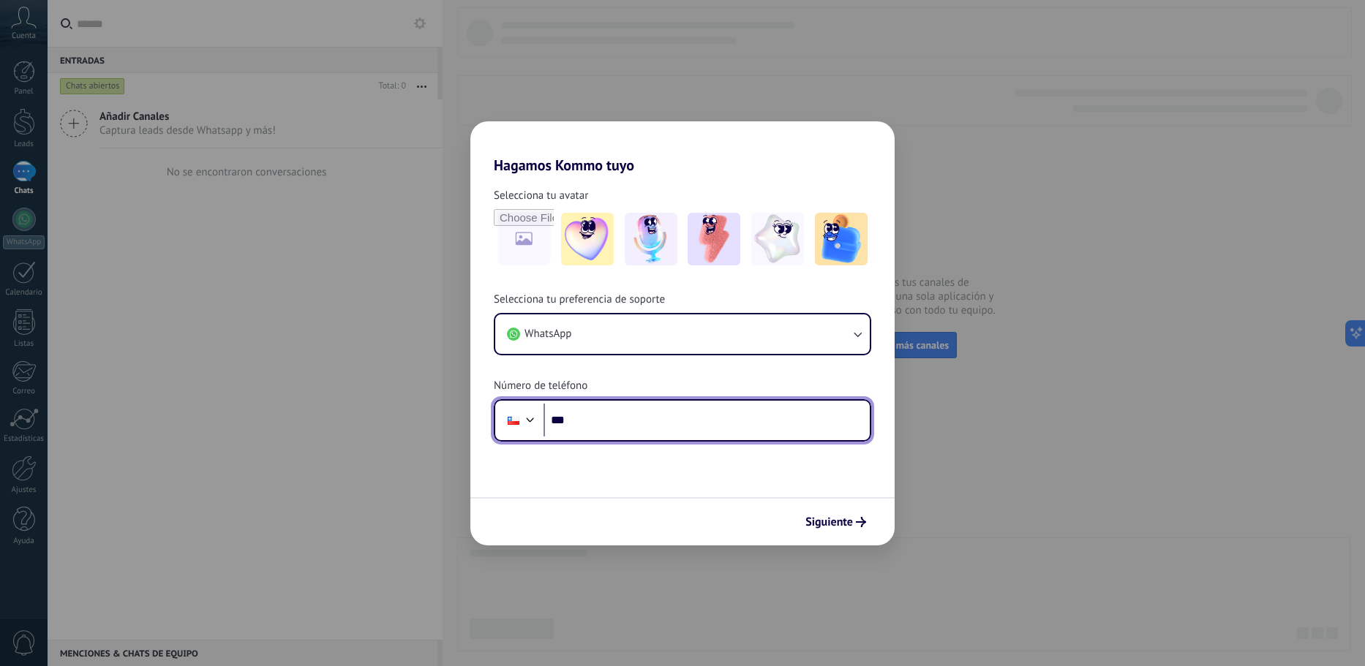
click at [617, 434] on input "***" at bounding box center [707, 421] width 326 height 34
click at [625, 427] on input "***" at bounding box center [707, 421] width 326 height 34
type input "**********"
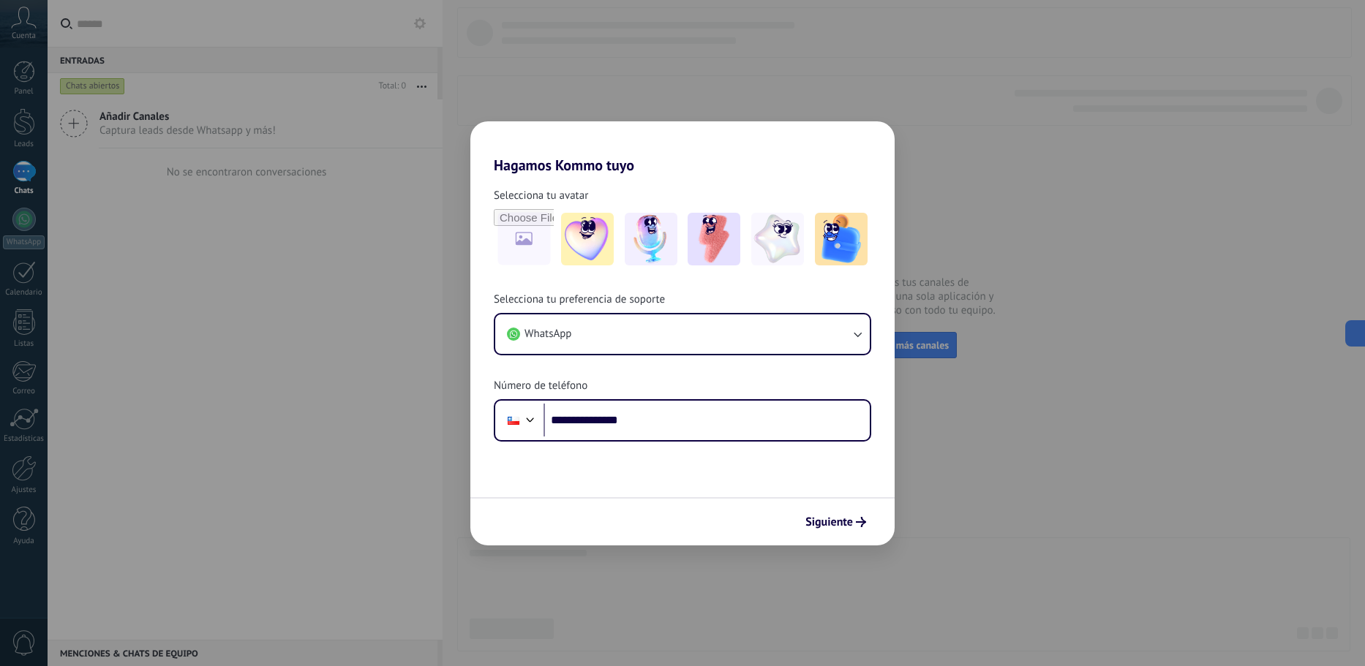
click at [845, 508] on div "Siguiente" at bounding box center [682, 521] width 424 height 48
click at [855, 243] on img at bounding box center [841, 239] width 53 height 53
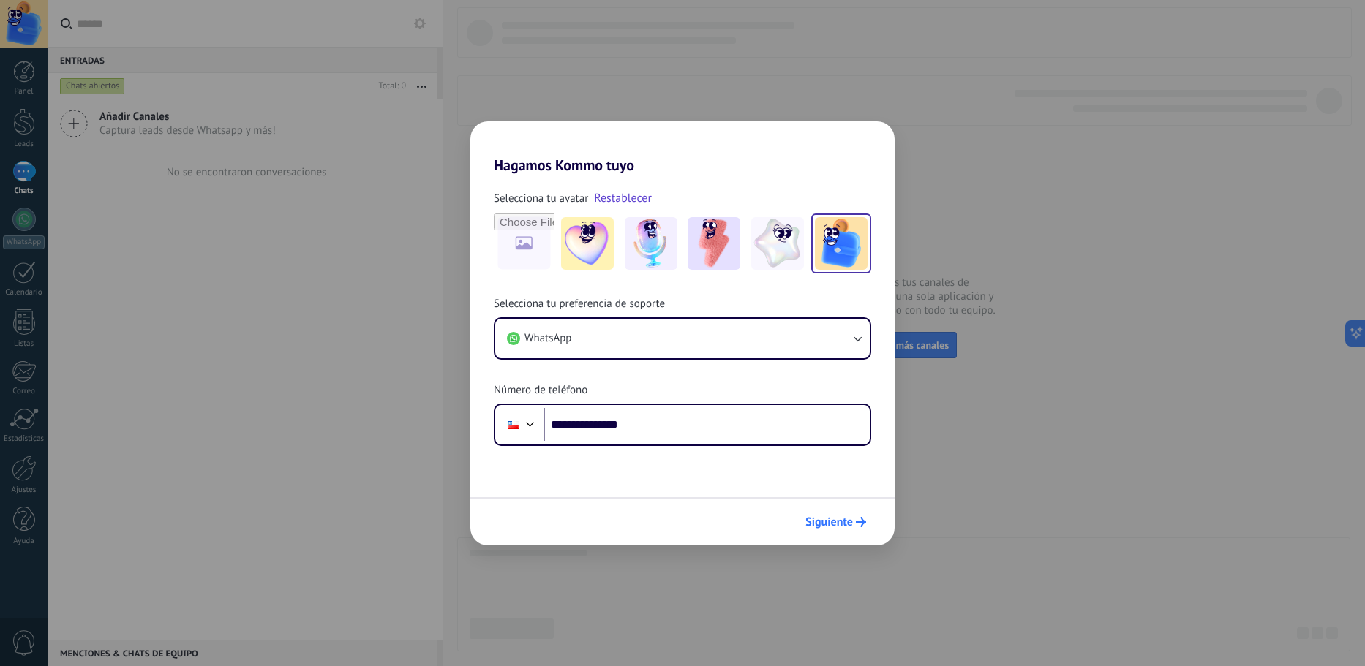
click at [828, 522] on span "Siguiente" at bounding box center [829, 522] width 48 height 10
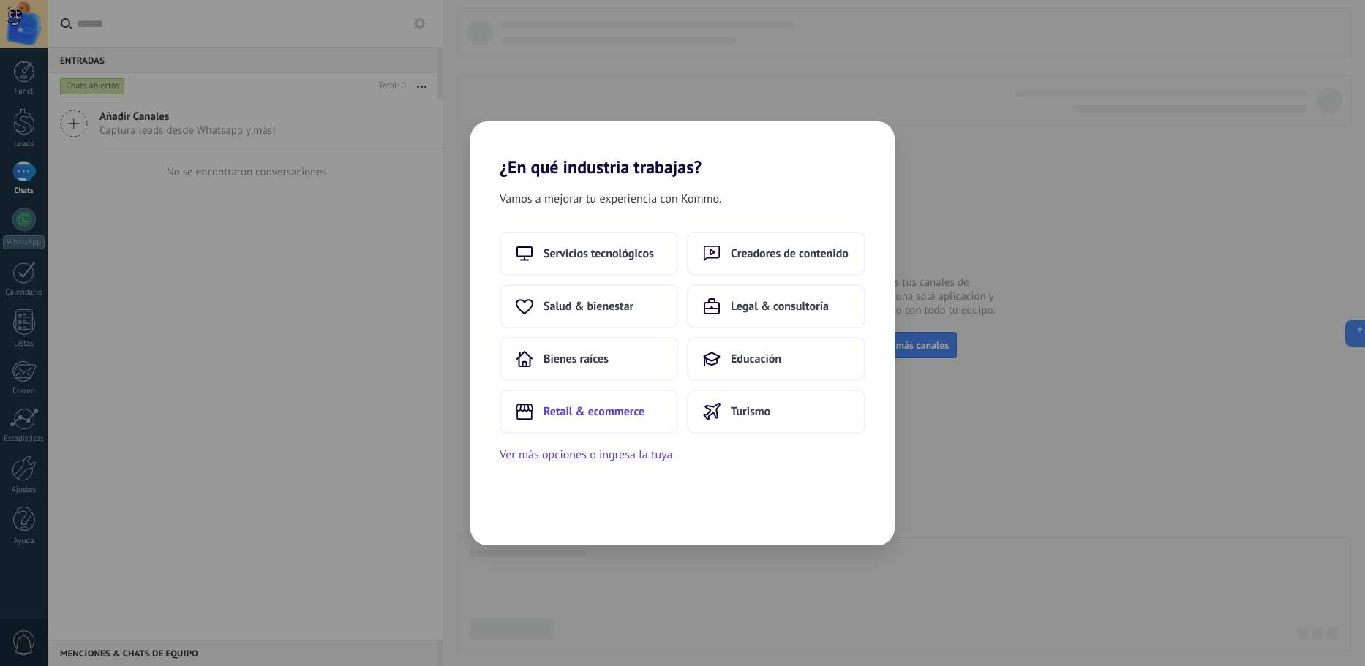
click at [631, 402] on button "Retail & ecommerce" at bounding box center [589, 412] width 178 height 44
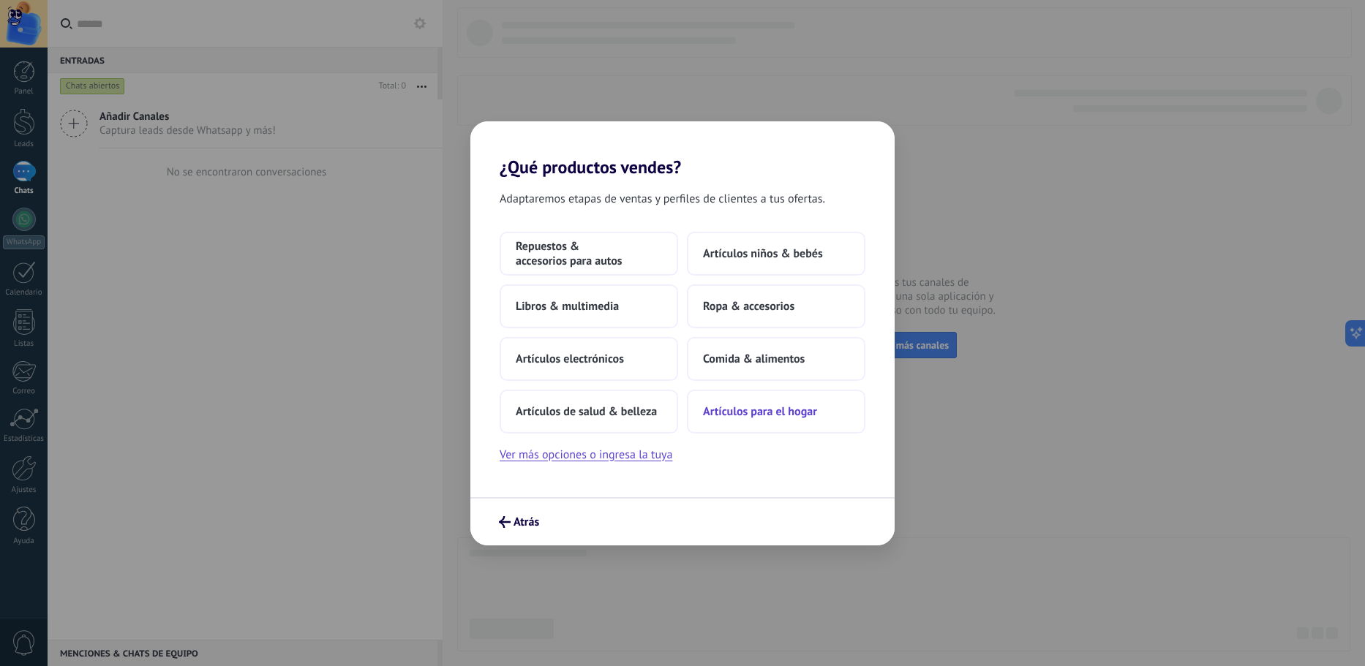
click at [745, 415] on span "Artículos para el hogar" at bounding box center [760, 412] width 114 height 15
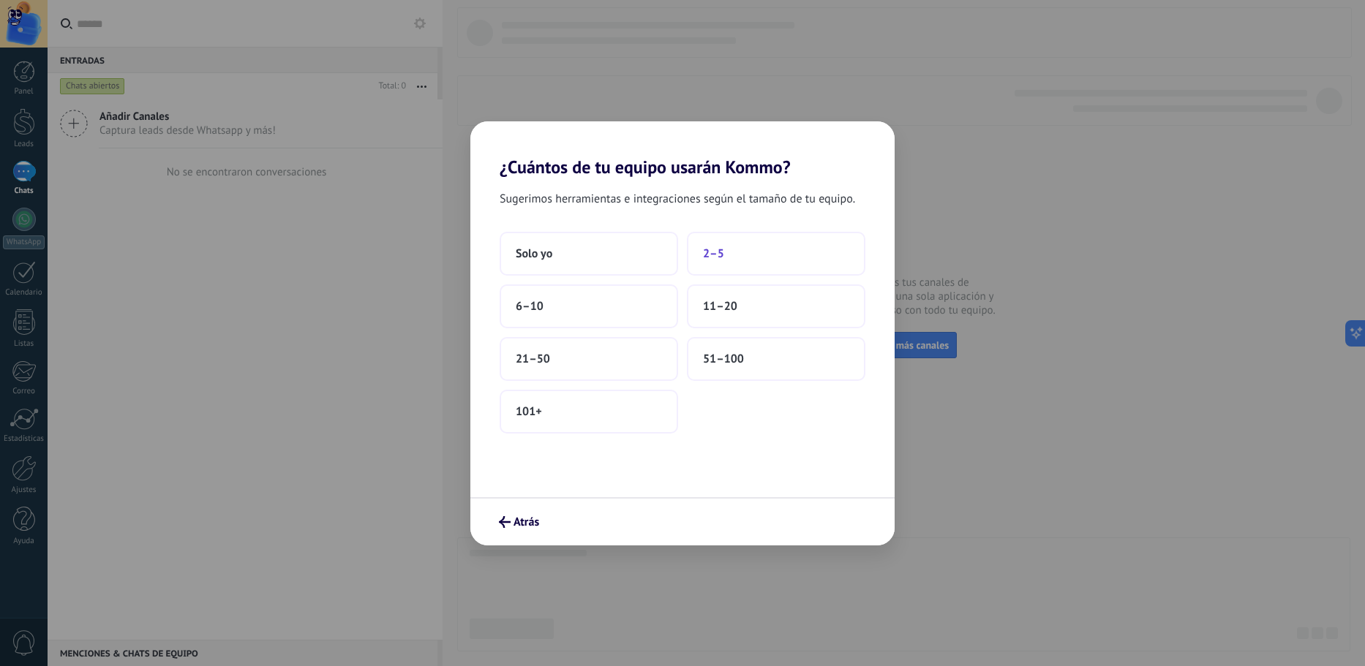
click at [733, 251] on button "2–5" at bounding box center [776, 254] width 178 height 44
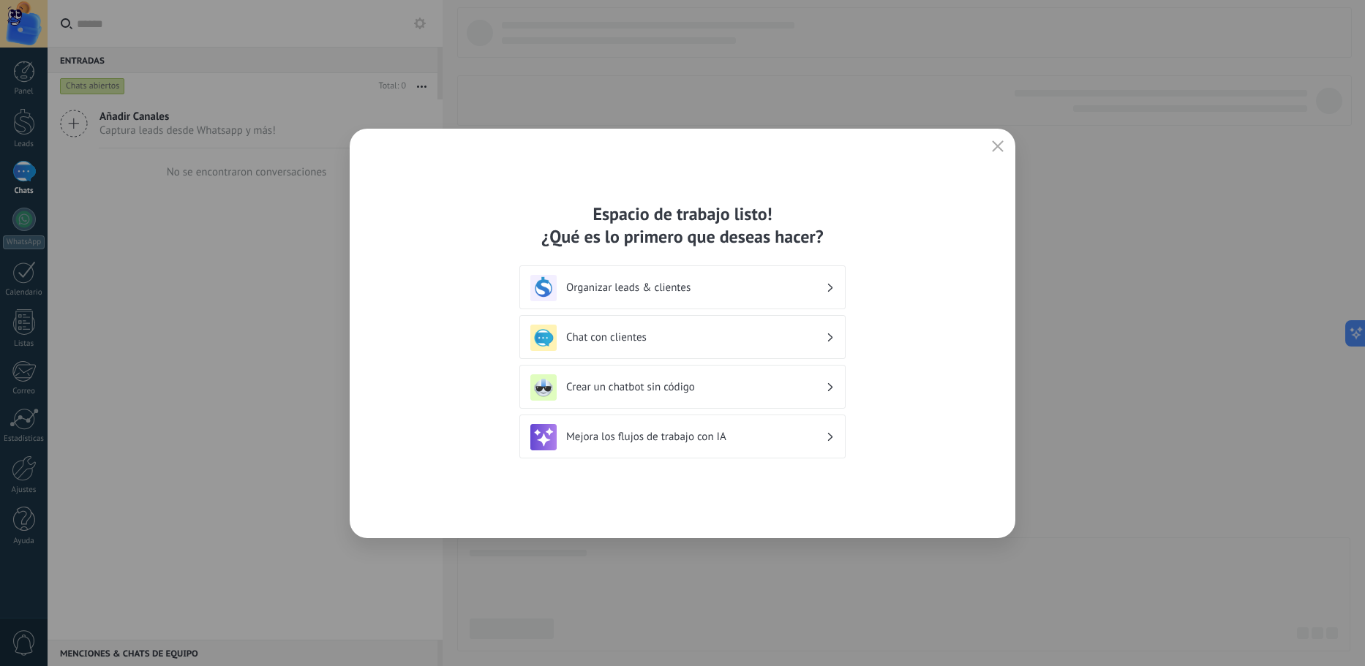
click at [734, 295] on div "Organizar leads & clientes" at bounding box center [682, 288] width 304 height 26
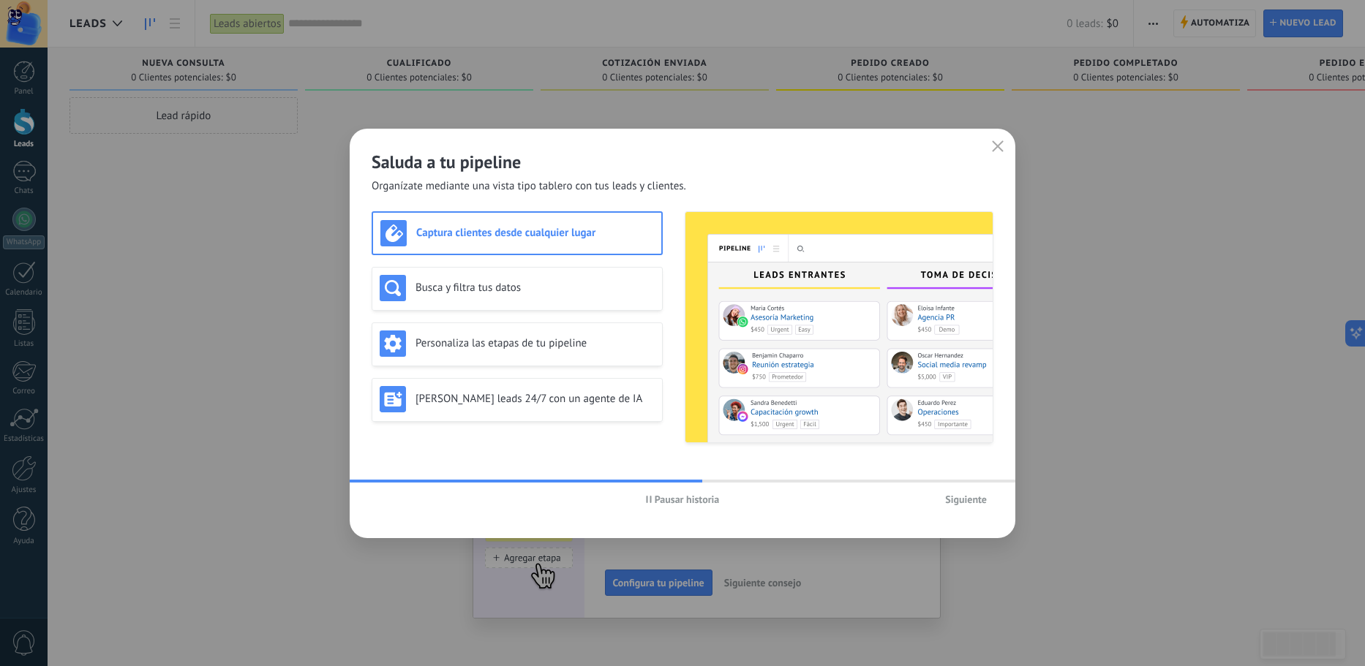
click at [568, 225] on div "Captura clientes desde cualquier lugar" at bounding box center [517, 233] width 274 height 26
click at [966, 498] on span "Siguiente" at bounding box center [966, 499] width 42 height 10
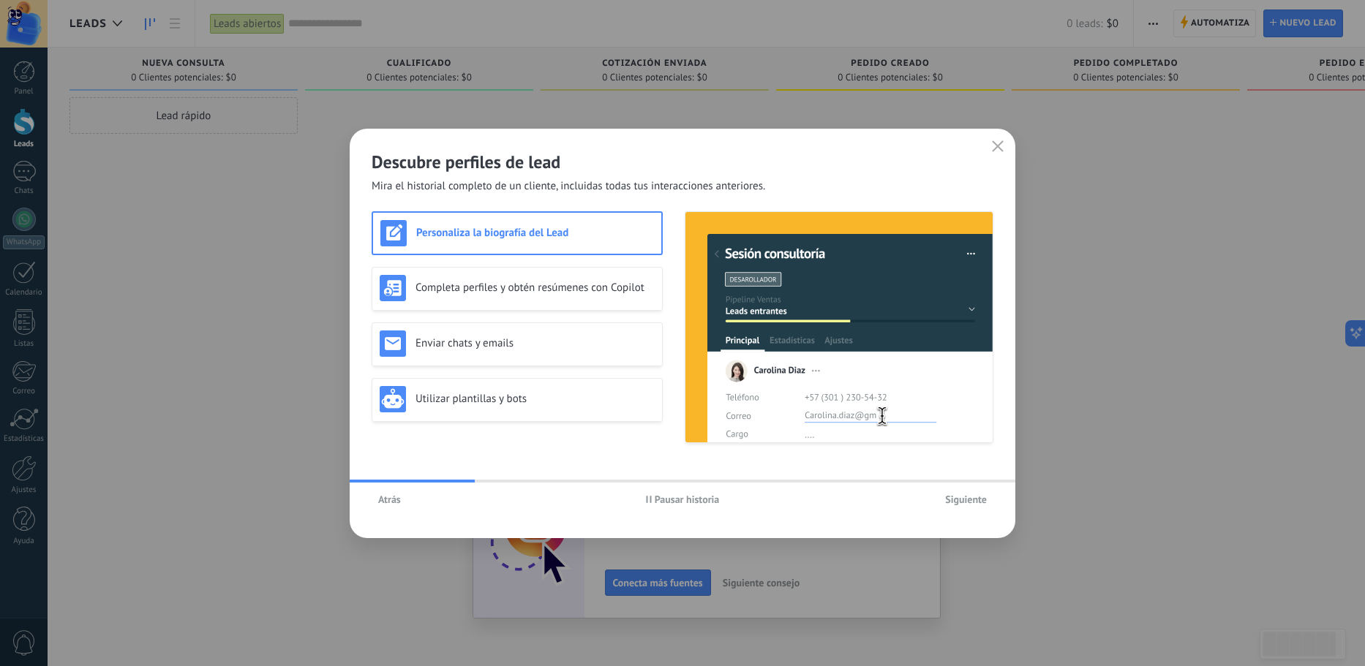
click at [965, 498] on span "Siguiente" at bounding box center [966, 499] width 42 height 10
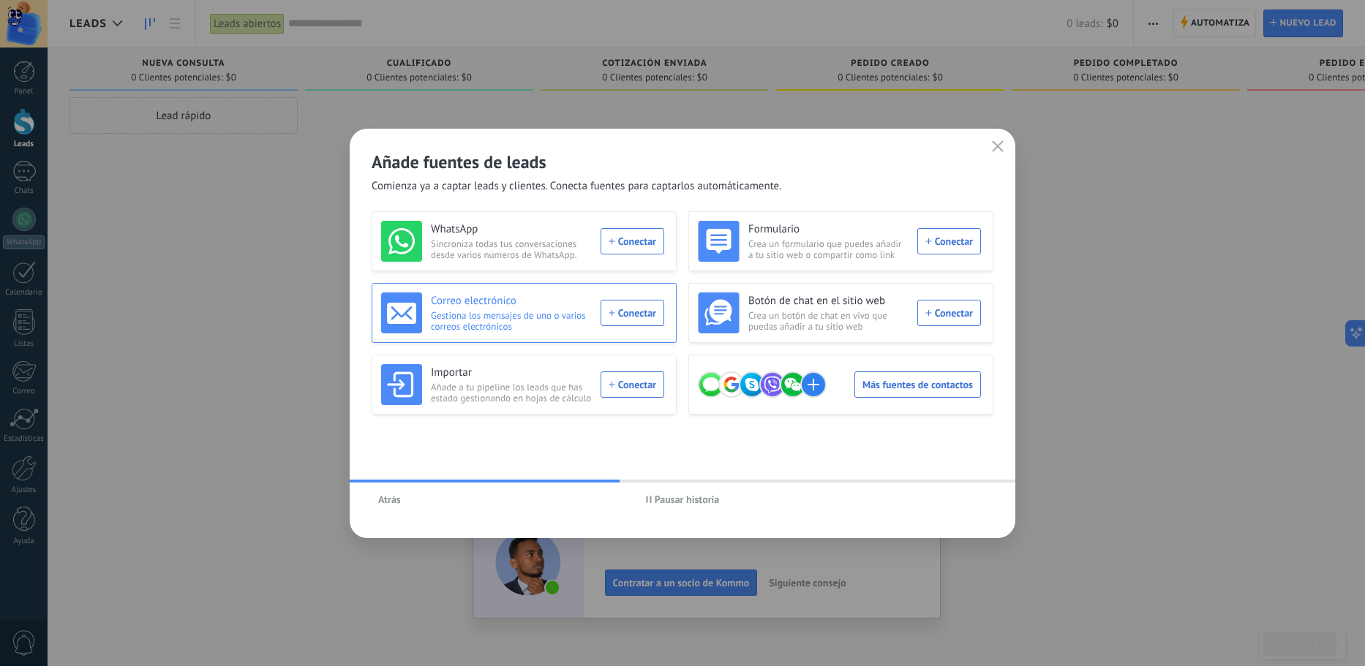
click at [658, 314] on div "Correo electrónico Gestiona los mensajes de uno o varios correos electrónicos C…" at bounding box center [522, 313] width 283 height 41
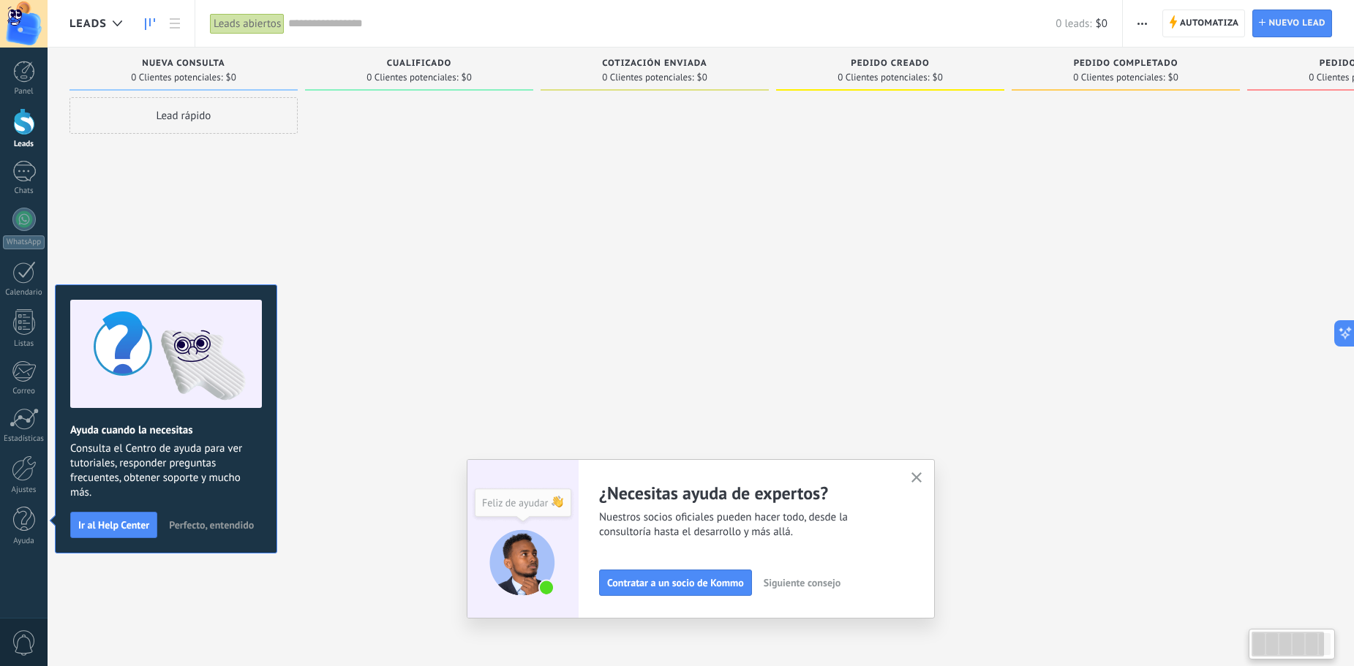
click at [688, 312] on div at bounding box center [655, 334] width 228 height 475
click at [922, 481] on icon "button" at bounding box center [916, 478] width 11 height 11
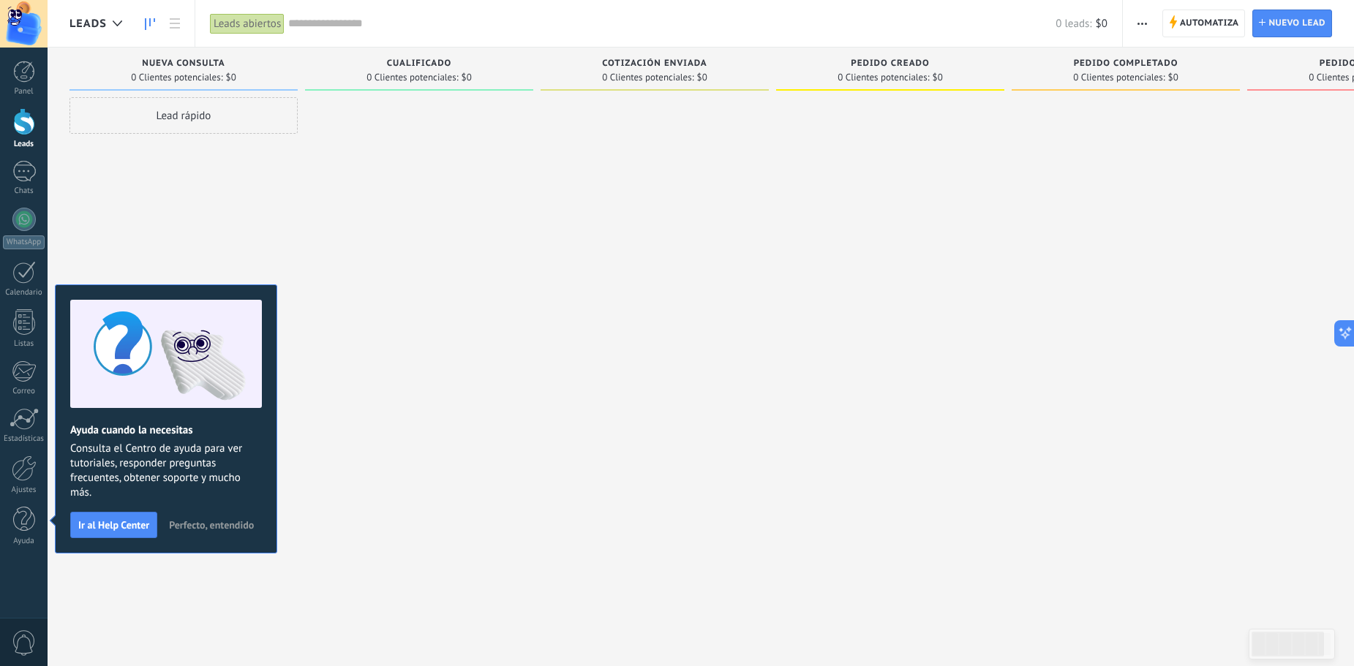
click at [498, 359] on div at bounding box center [419, 334] width 228 height 475
click at [232, 520] on span "Perfecto, entendido" at bounding box center [211, 525] width 85 height 10
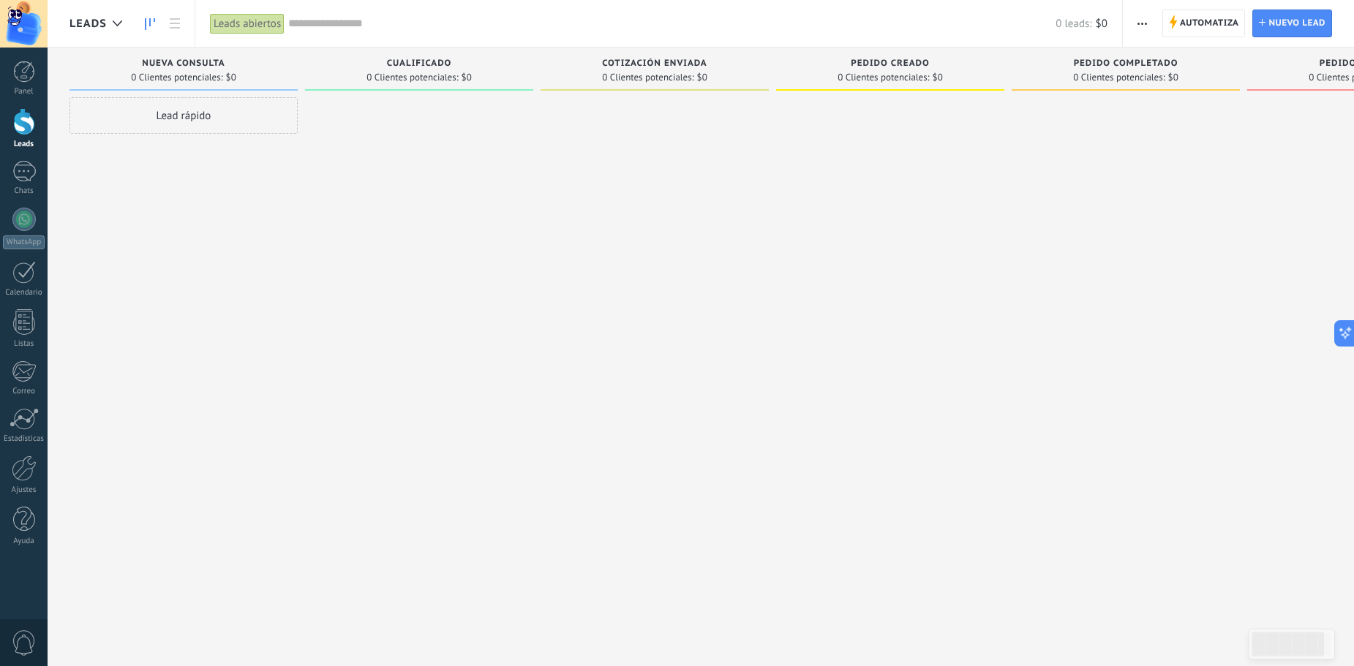
click at [490, 316] on div at bounding box center [419, 334] width 228 height 475
click at [342, 344] on div at bounding box center [419, 334] width 228 height 475
click at [29, 469] on div at bounding box center [24, 469] width 25 height 26
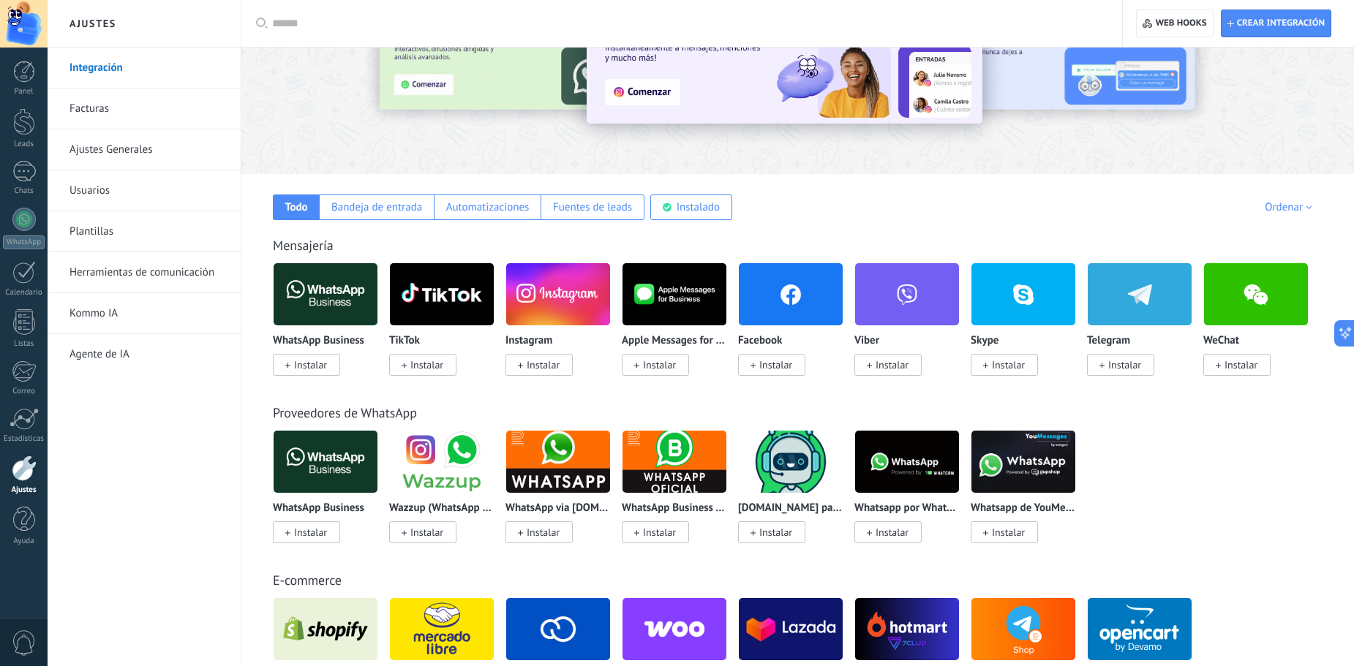
scroll to position [146, 0]
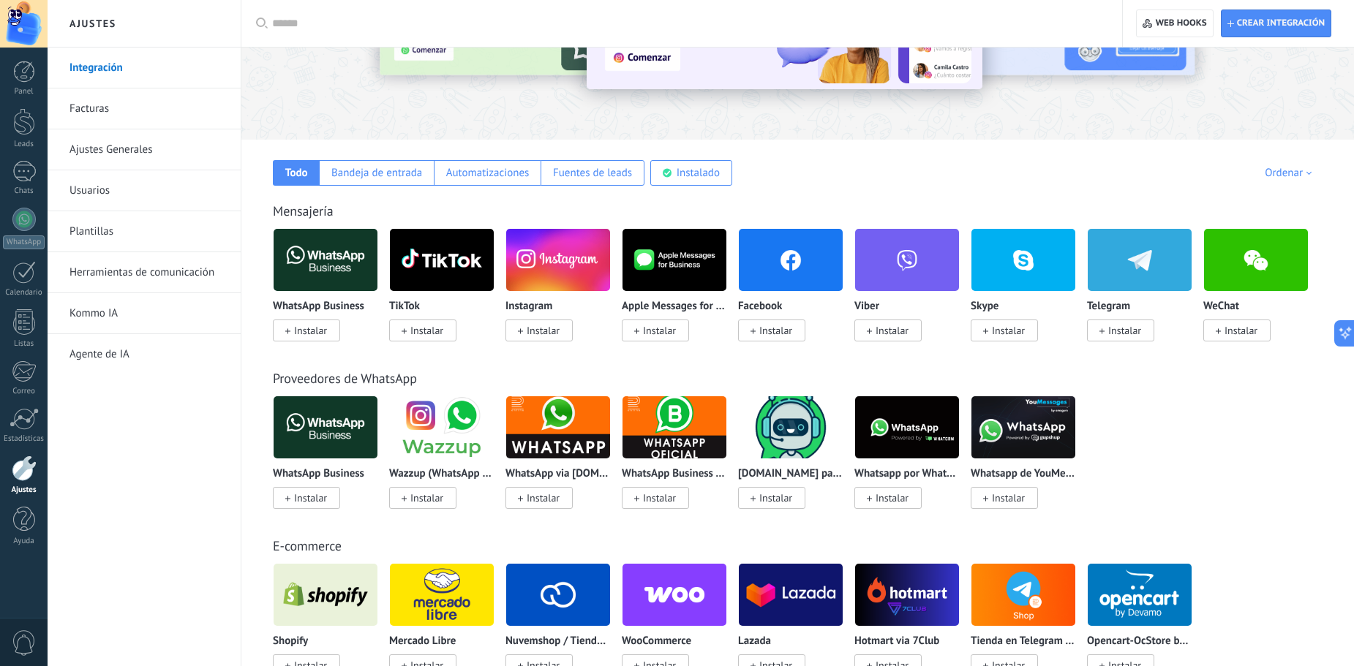
click at [1110, 334] on span "Instalar" at bounding box center [1124, 330] width 33 height 13
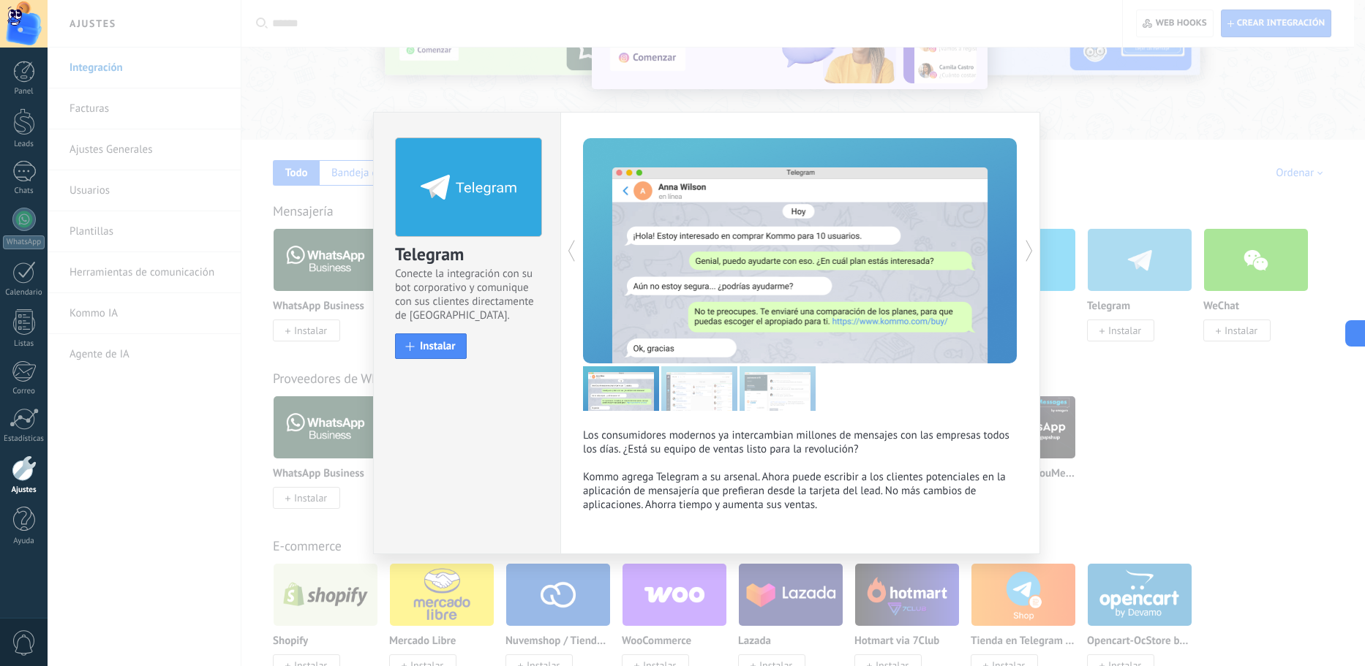
click at [1171, 141] on div "Telegram Conecte la integración con su bot corporativo y comunique con sus clie…" at bounding box center [706, 333] width 1317 height 666
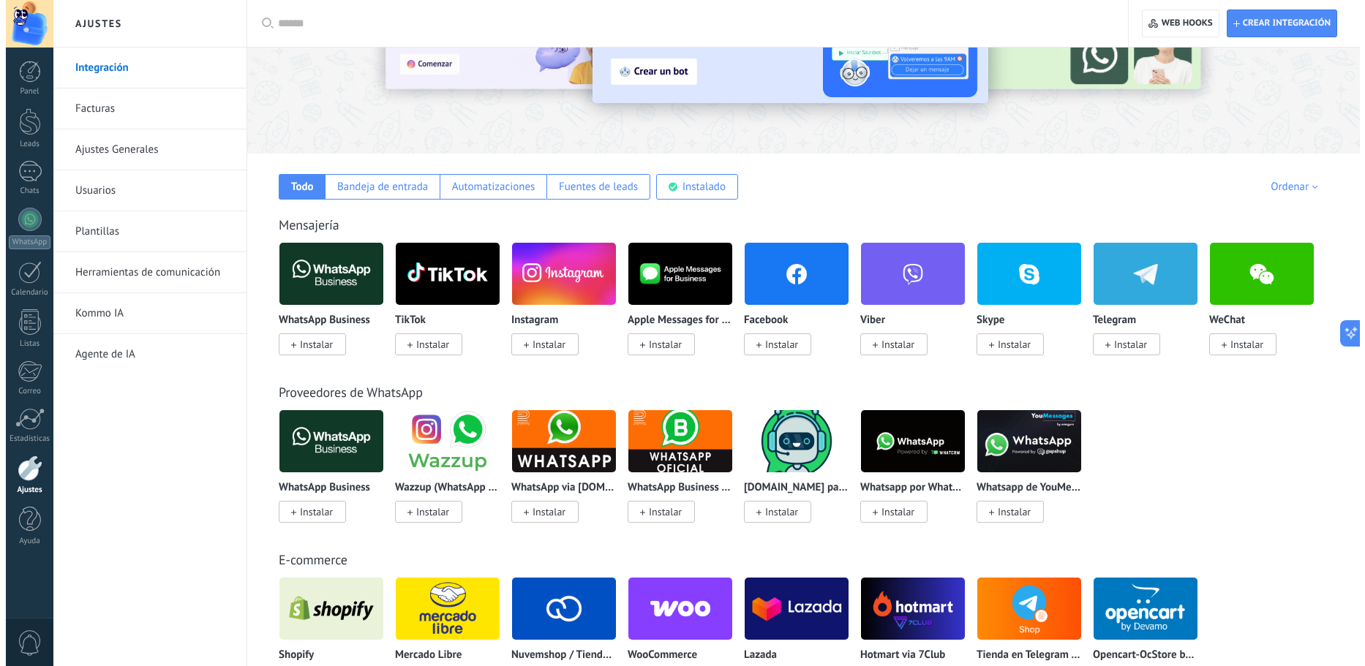
scroll to position [293, 0]
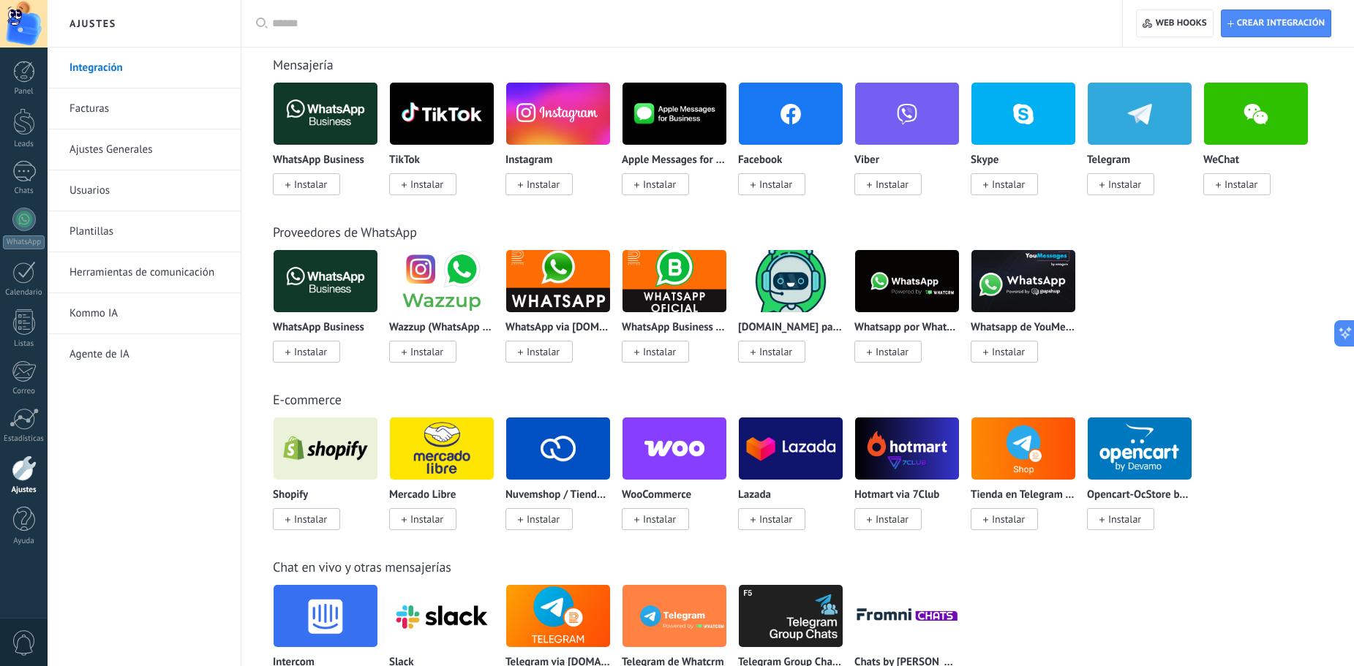
click at [1118, 180] on span "Instalar" at bounding box center [1124, 184] width 33 height 13
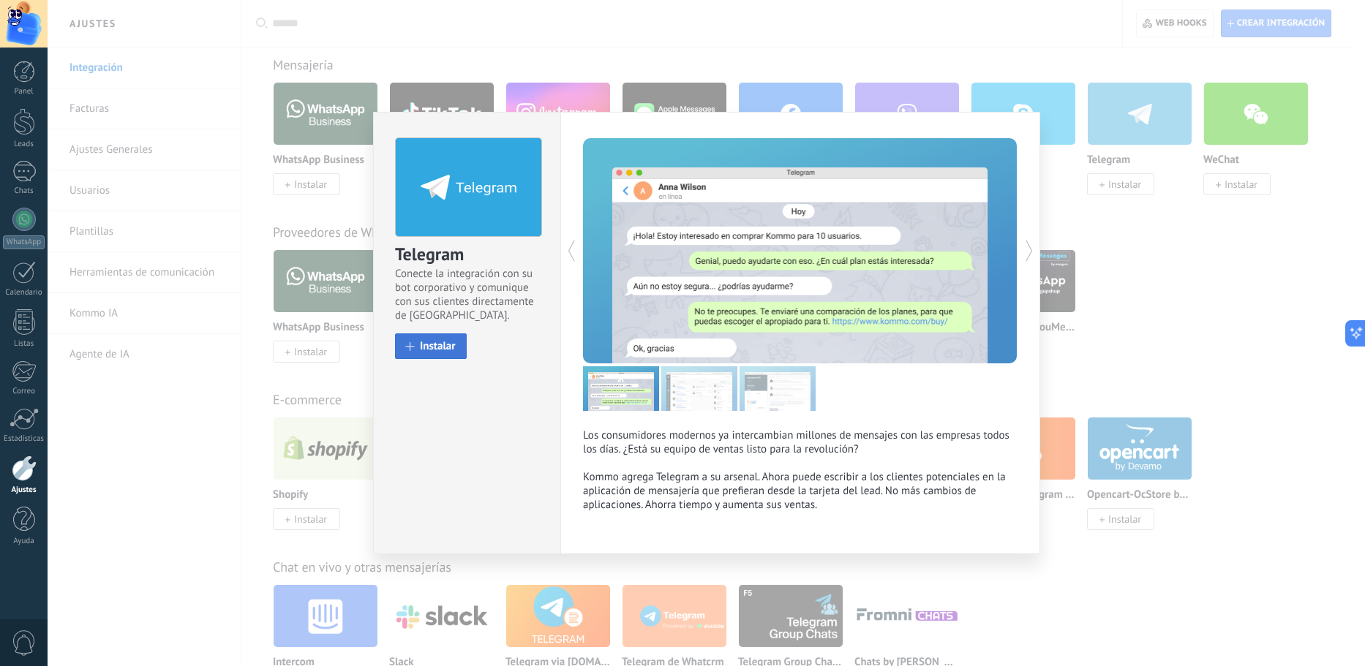
click at [440, 350] on span "Instalar" at bounding box center [438, 346] width 36 height 11
